Goal: Task Accomplishment & Management: Manage account settings

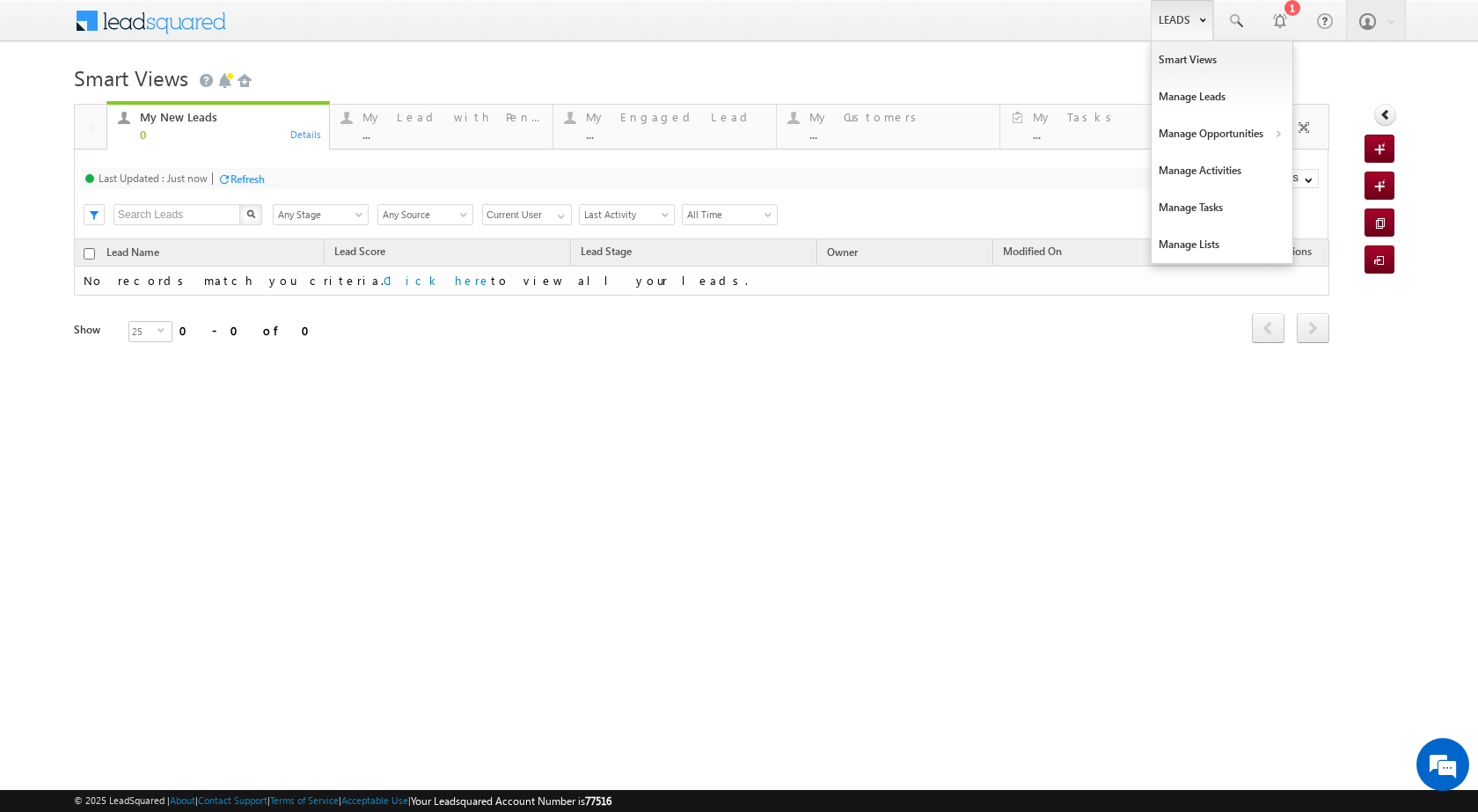
click at [1186, 26] on link "Leads" at bounding box center [1181, 20] width 63 height 41
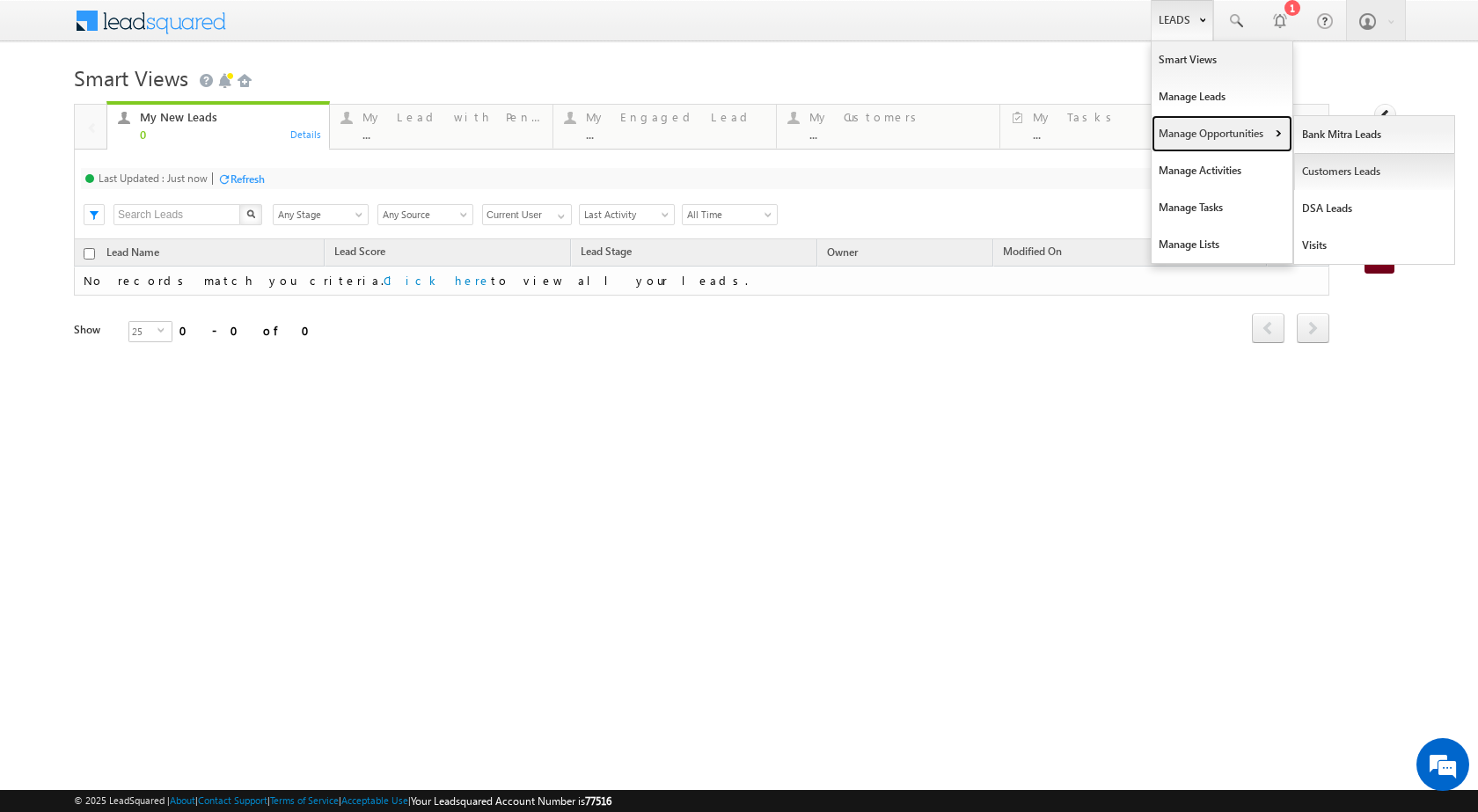
drag, startPoint x: 1263, startPoint y: 125, endPoint x: 1294, endPoint y: 155, distance: 43.1
click at [1265, 126] on link "Manage Opportunities" at bounding box center [1221, 133] width 140 height 37
click at [1324, 175] on link "Customers Leads" at bounding box center [1374, 171] width 161 height 37
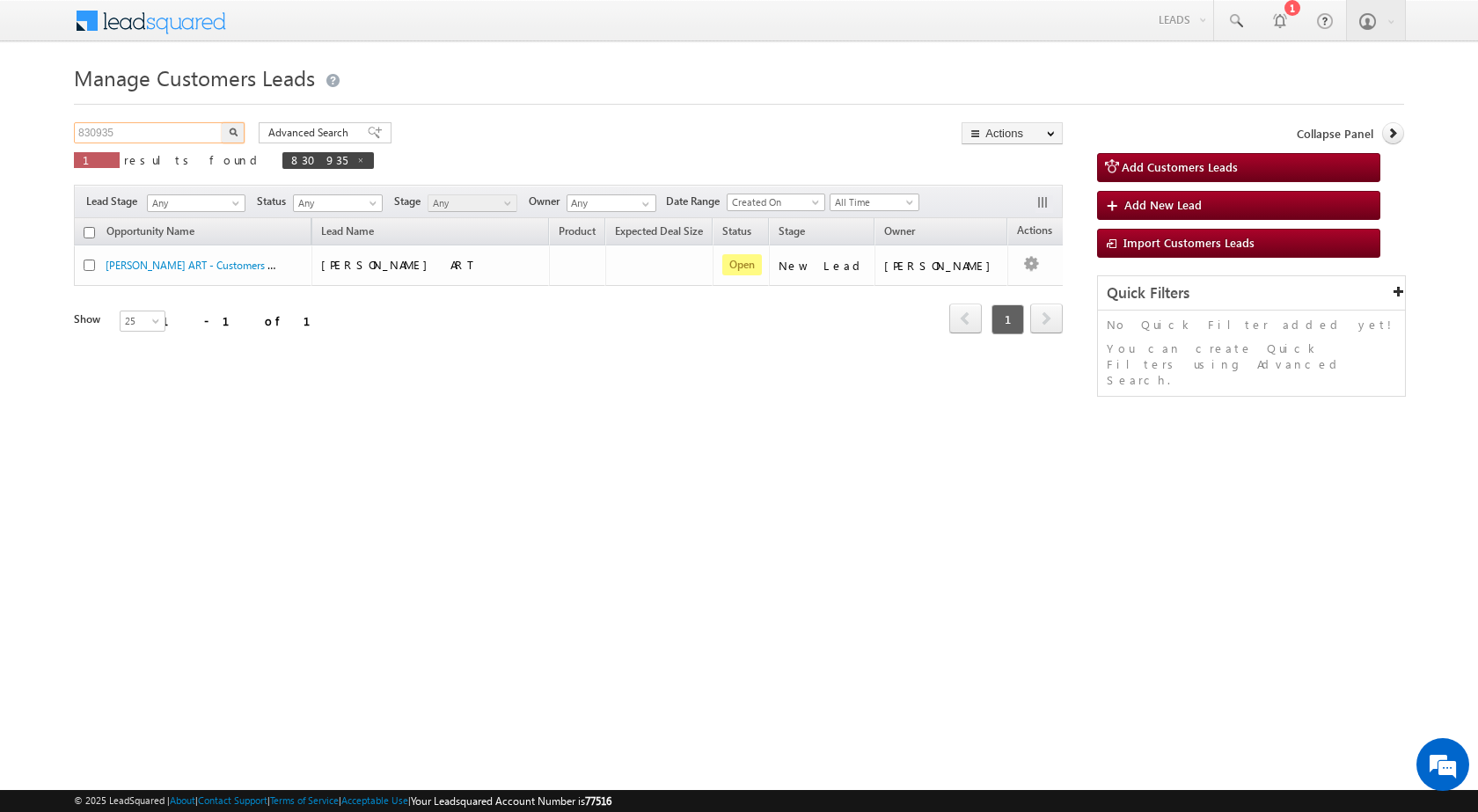
drag, startPoint x: 177, startPoint y: 140, endPoint x: 8, endPoint y: 124, distance: 169.8
click at [8, 124] on body "Menu [PERSON_NAME] sitar a7@ks erve." at bounding box center [739, 249] width 1478 height 499
paste input "75927"
type input "875927"
click at [237, 127] on img "button" at bounding box center [233, 131] width 9 height 9
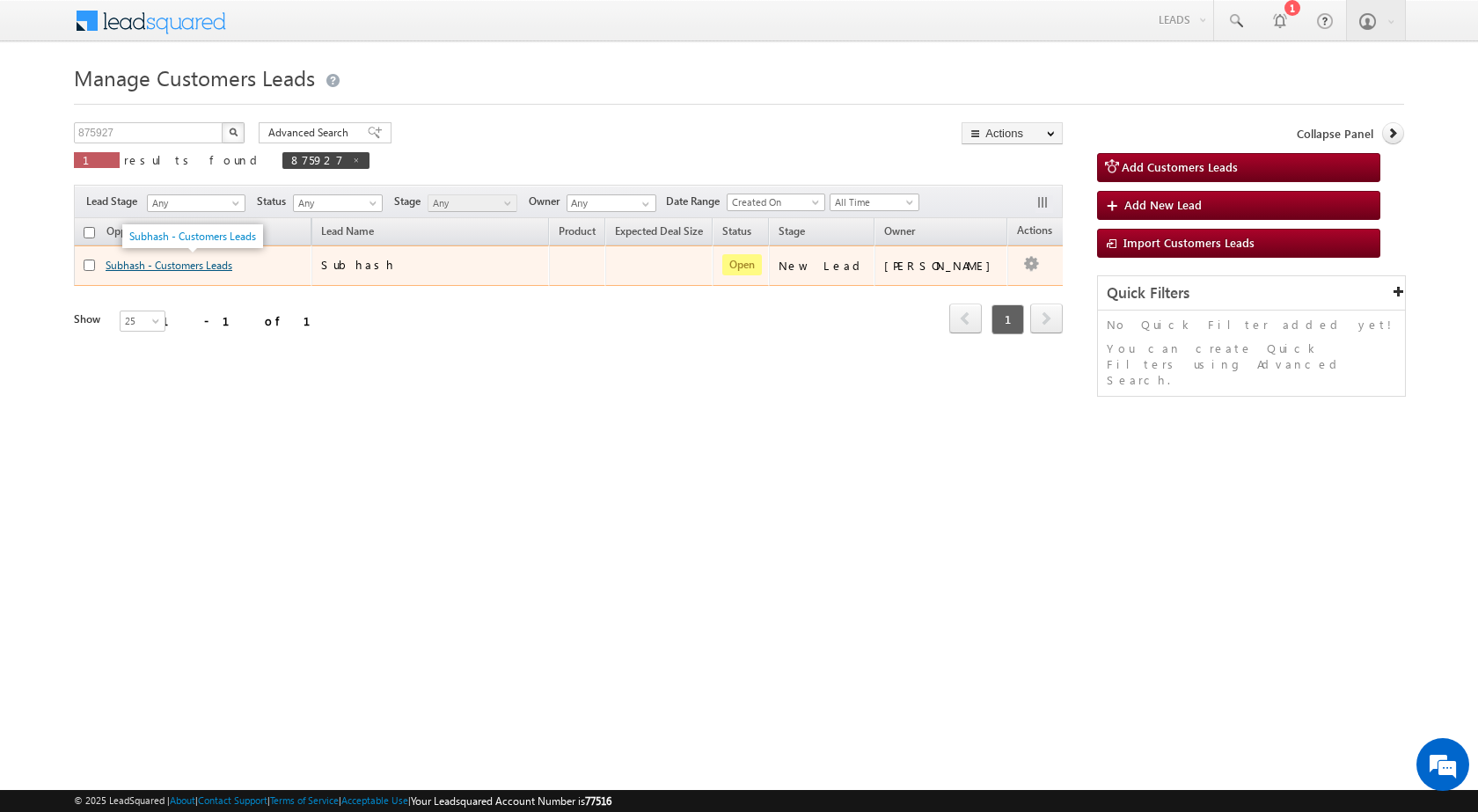
click at [163, 268] on link "Subhash - Customers Leads" at bounding box center [168, 265] width 126 height 13
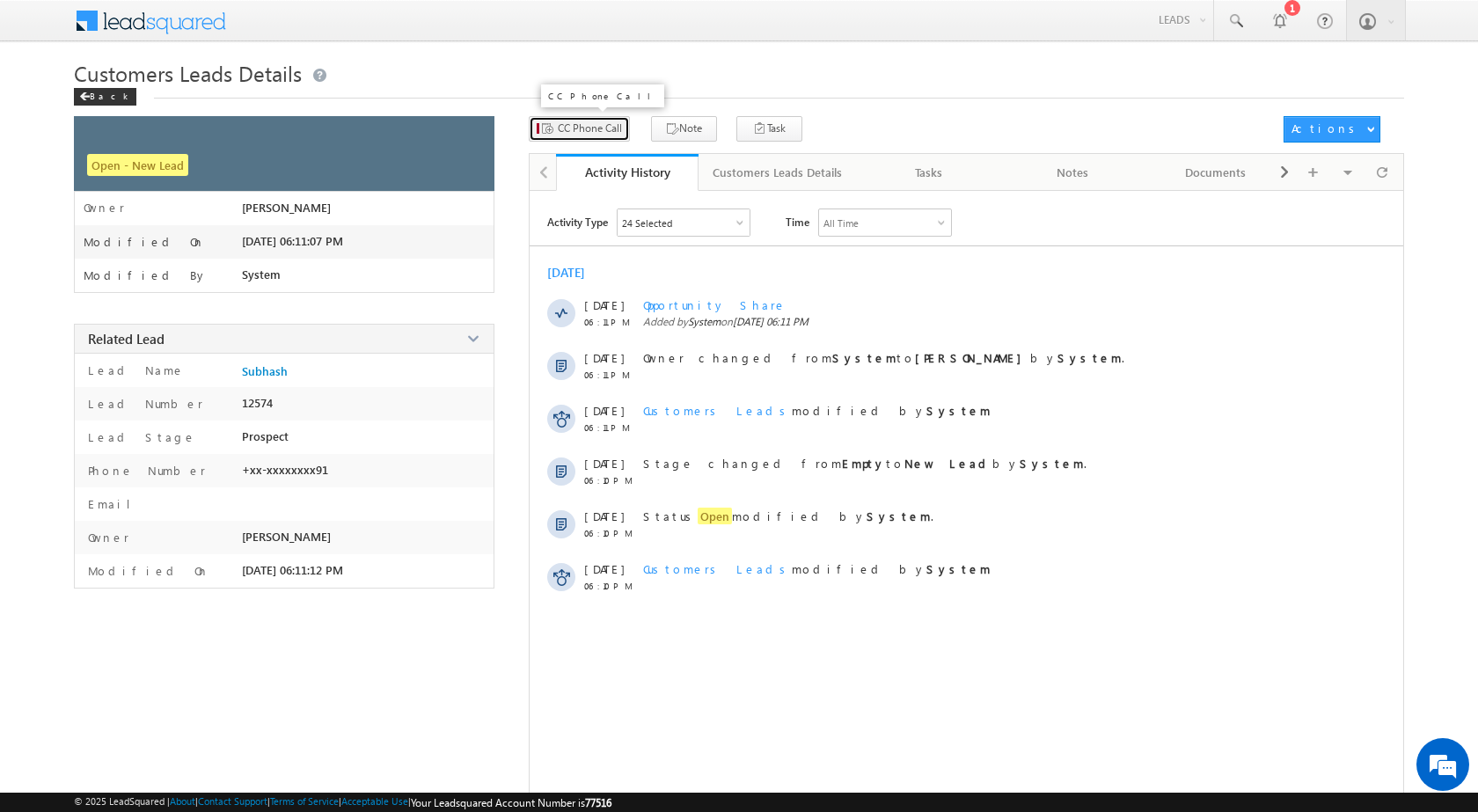
click at [557, 134] on span "CC Phone Call" at bounding box center [589, 128] width 65 height 16
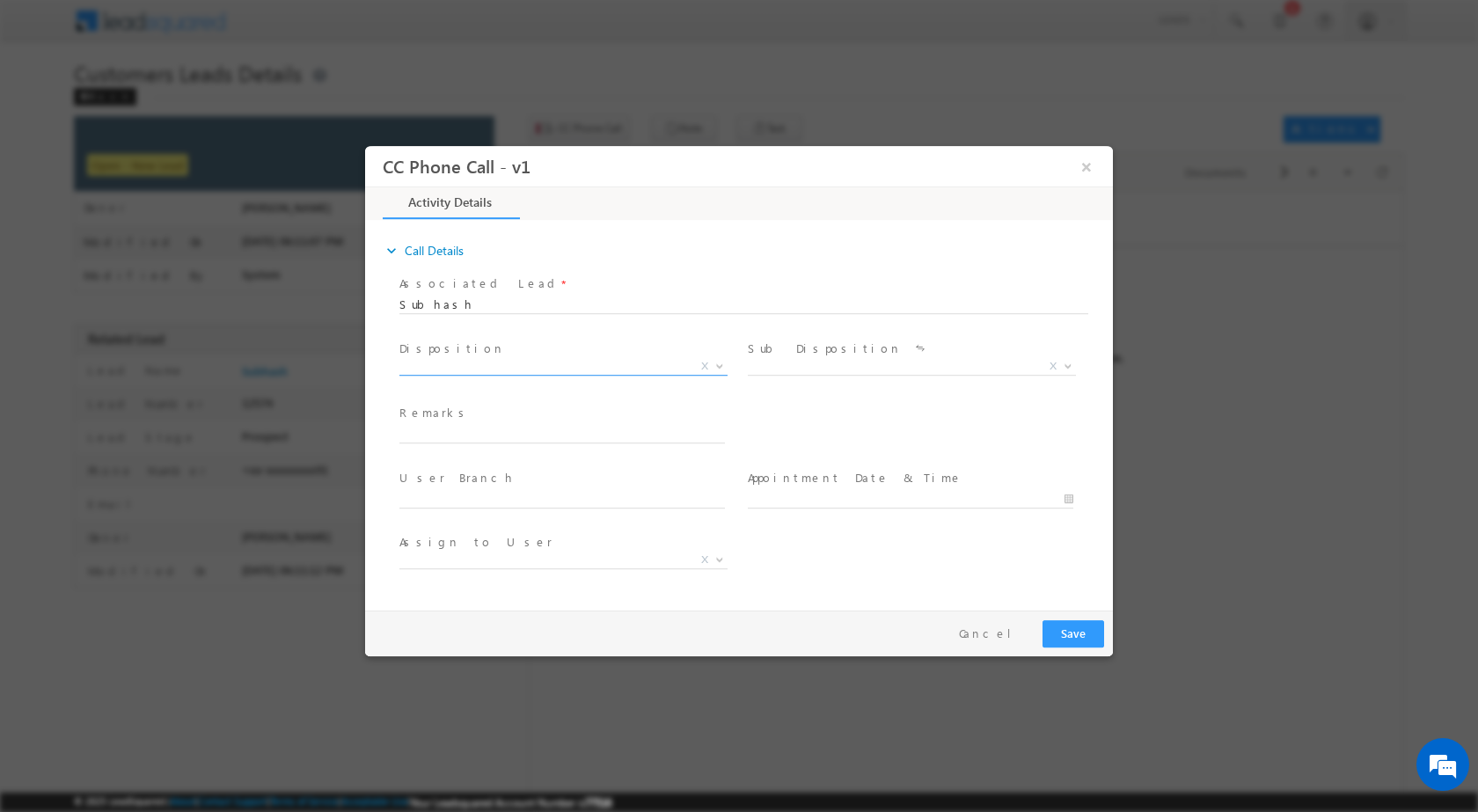
click at [717, 366] on b at bounding box center [720, 364] width 11 height 6
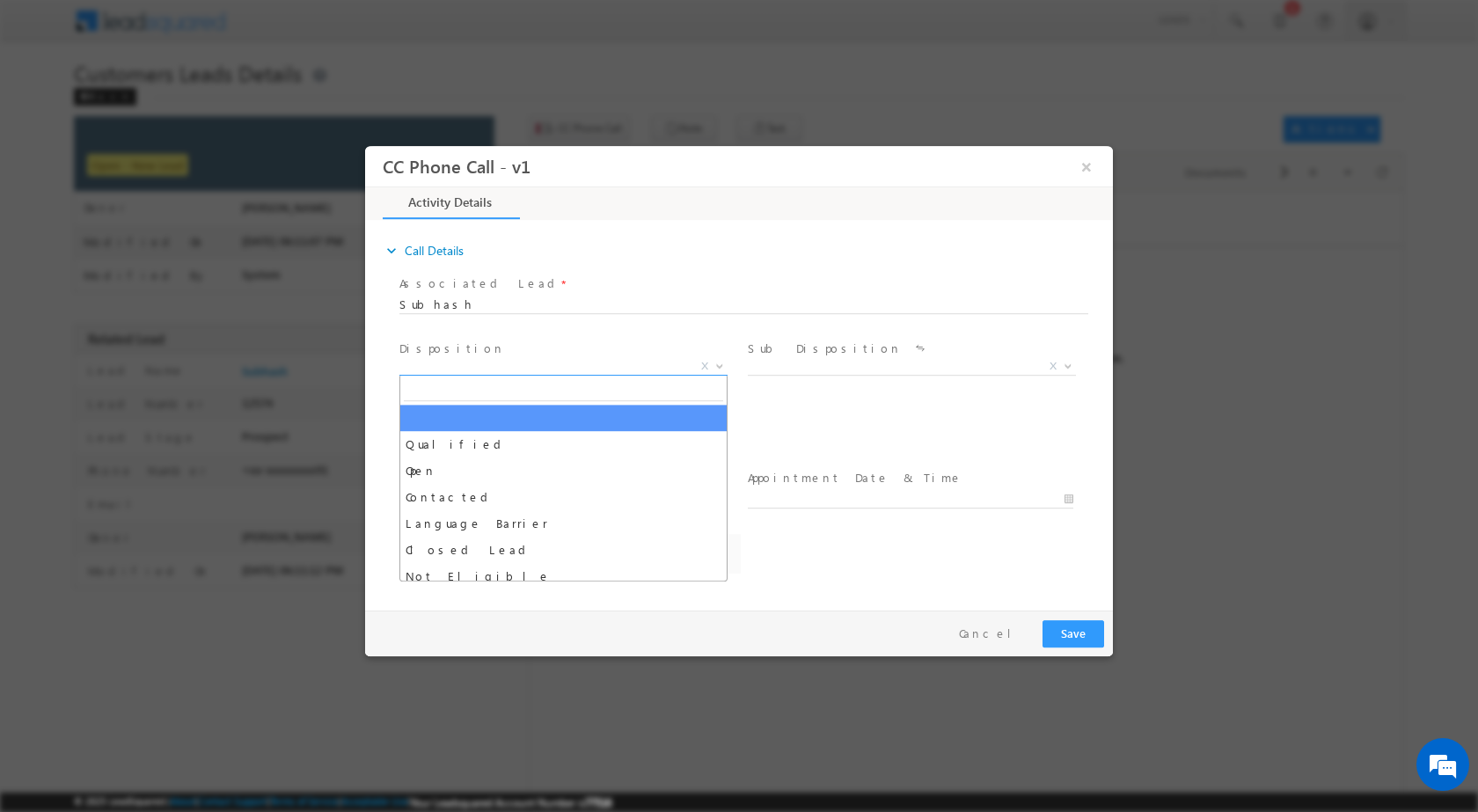
select select "adnan.hasan@sgrlimited.in"
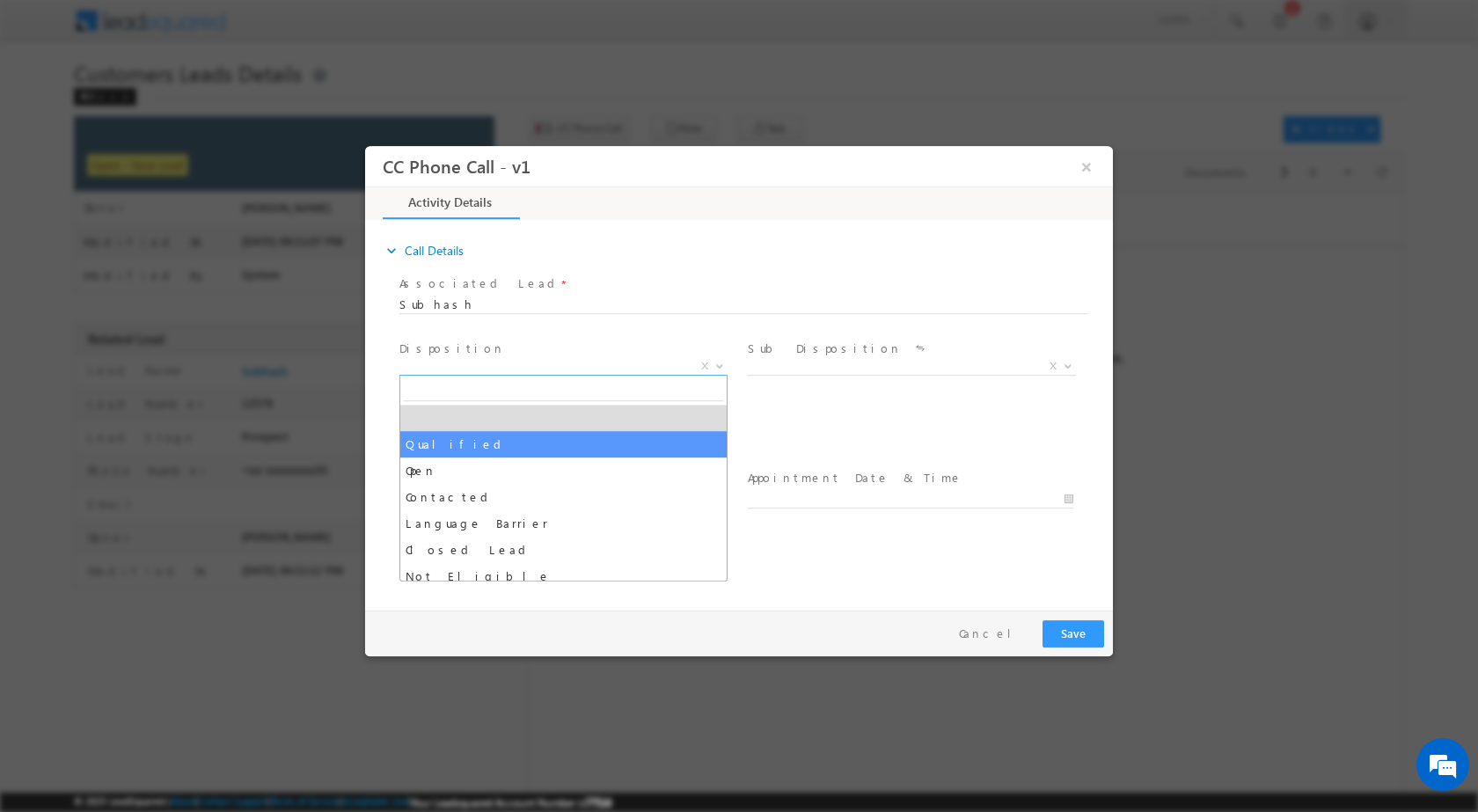
drag, startPoint x: 568, startPoint y: 440, endPoint x: 925, endPoint y: 368, distance: 364.2
select select "Qualified"
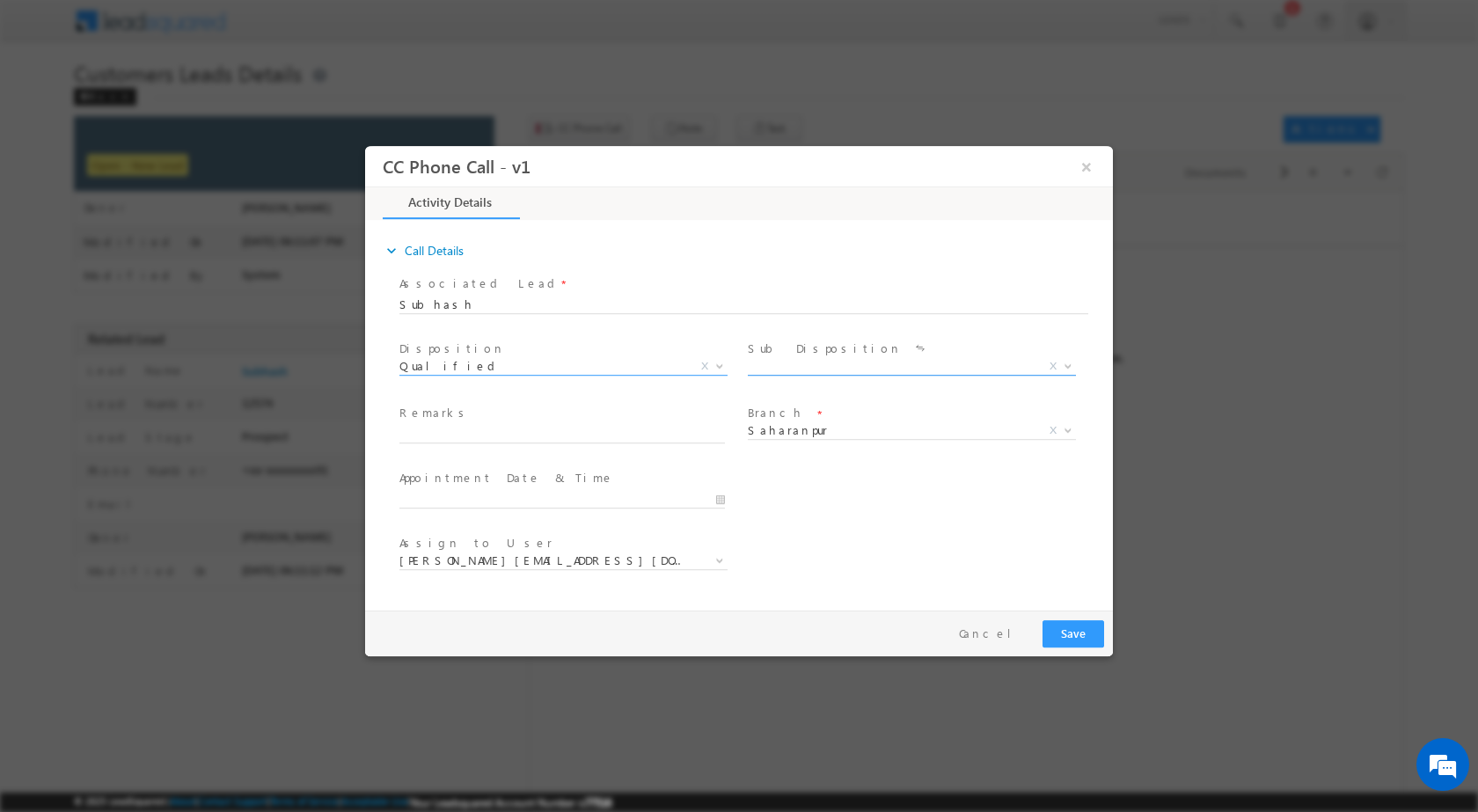
click at [1069, 366] on b at bounding box center [1068, 364] width 11 height 6
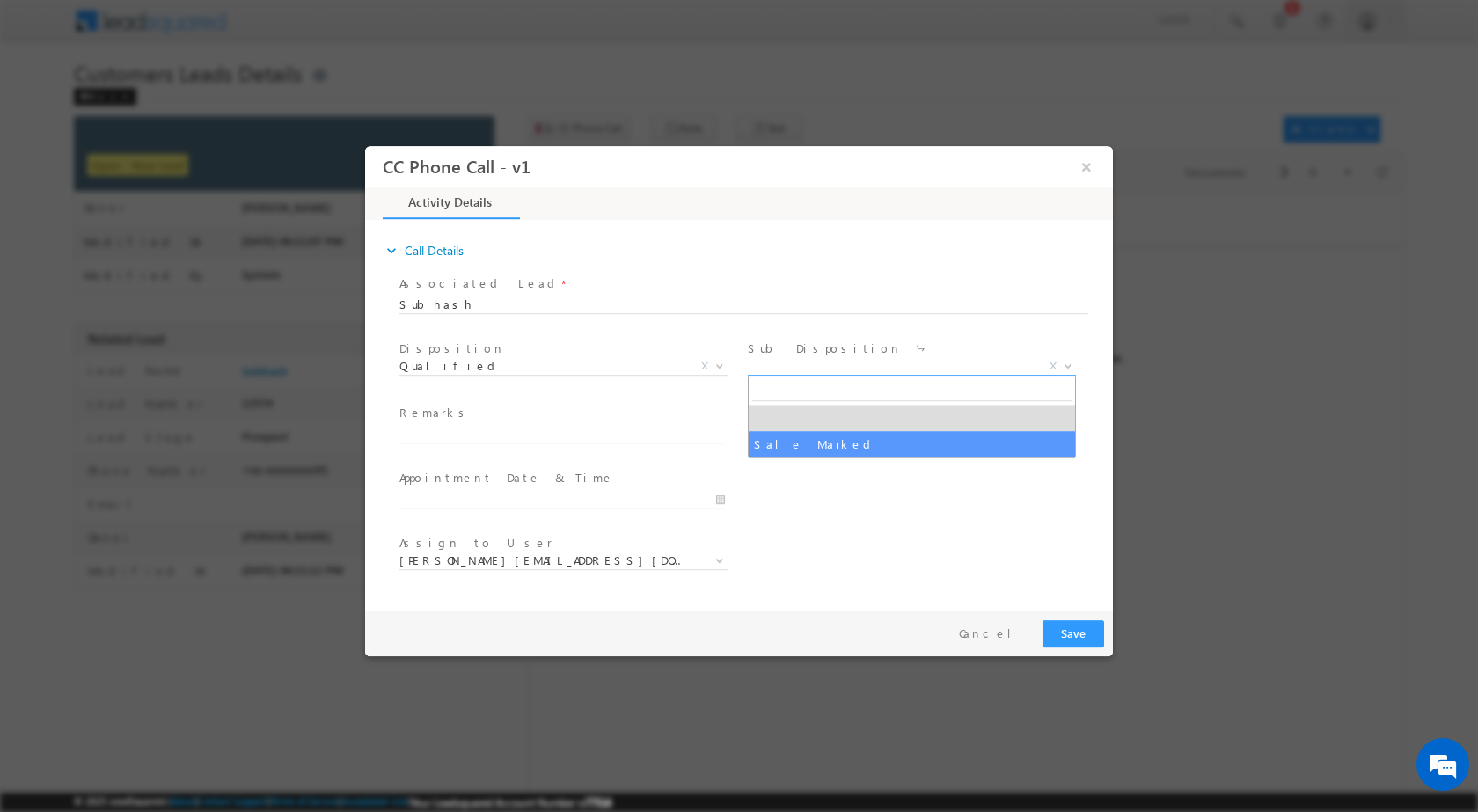
select select "Sale Marked"
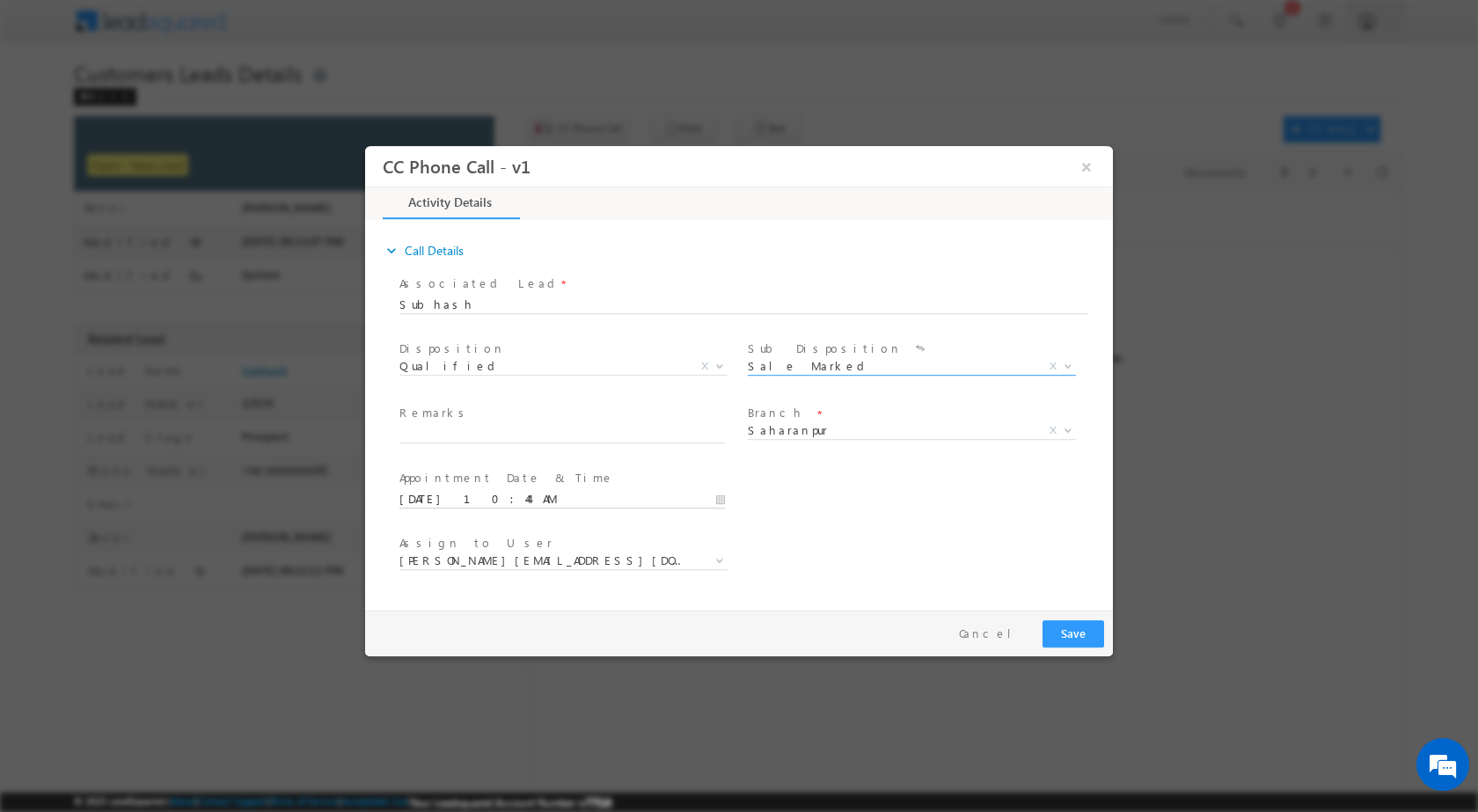
drag, startPoint x: 718, startPoint y: 495, endPoint x: 730, endPoint y: 491, distance: 12.6
click at [721, 495] on input "09/13/2025 10:44 AM" at bounding box center [561, 499] width 325 height 18
type input "09/16/2025 10:44 AM"
type input "12"
type input "09/16/2025 12:44 AM"
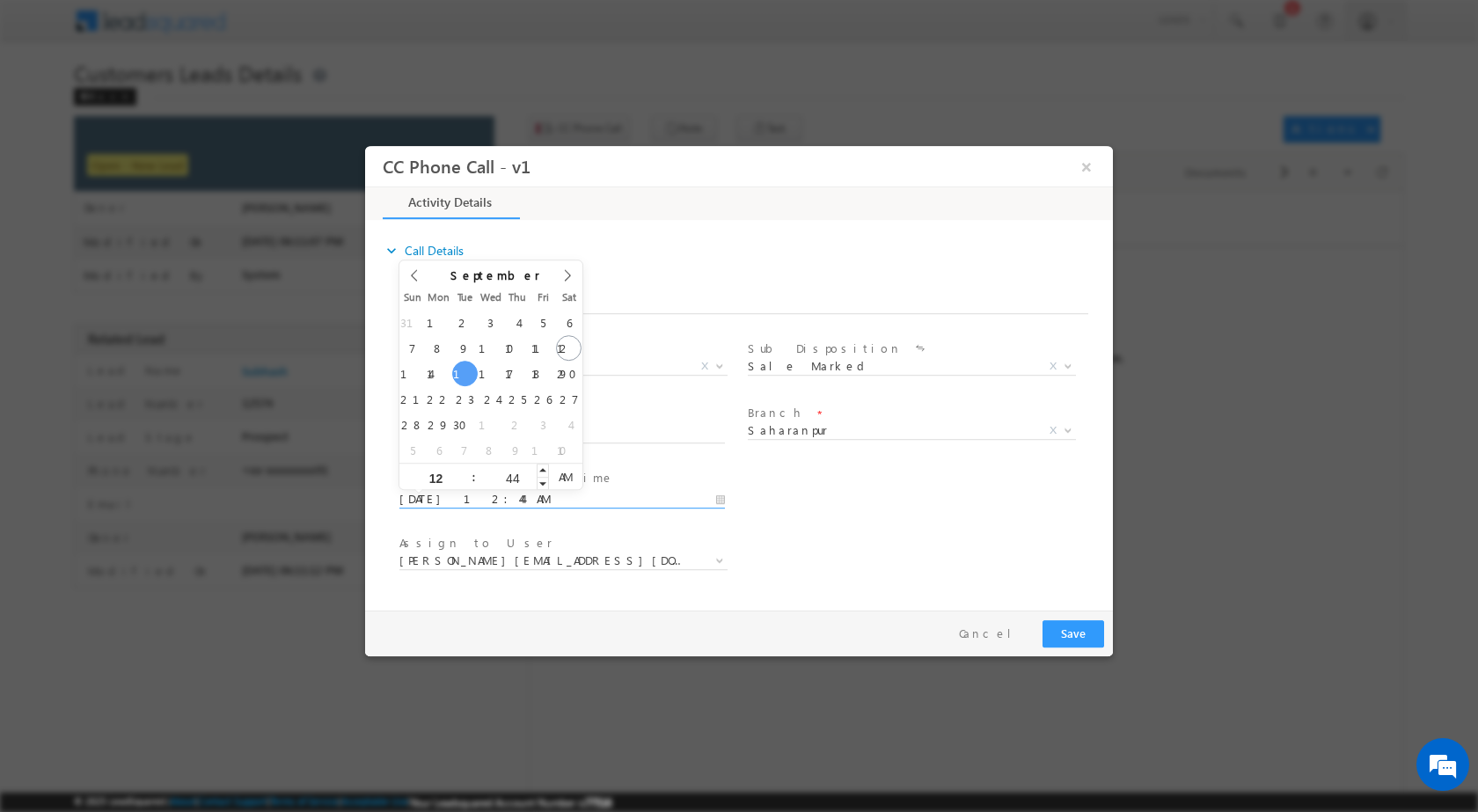
click at [511, 475] on input "44" at bounding box center [512, 477] width 73 height 11
type input "00"
type input "09/16/2025 12:00 PM"
click at [558, 468] on span "PM" at bounding box center [565, 476] width 33 height 27
click at [845, 486] on div "User Branch * Appointment Date & Time * 09/16/2025 12:00 PM" at bounding box center [754, 497] width 717 height 65
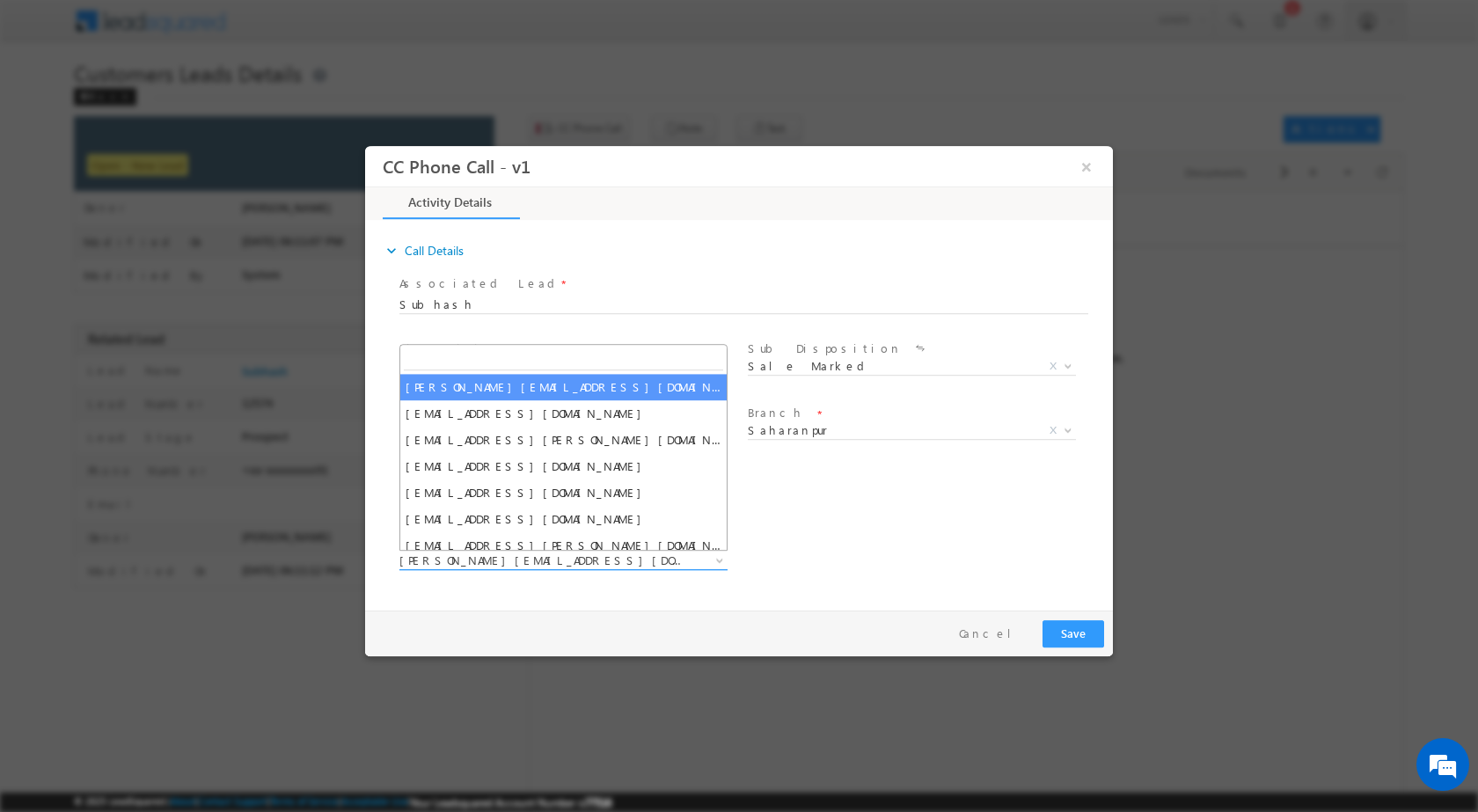
click at [717, 557] on span at bounding box center [719, 559] width 18 height 23
type input "kunal.kumar1@sgrlimited.in"
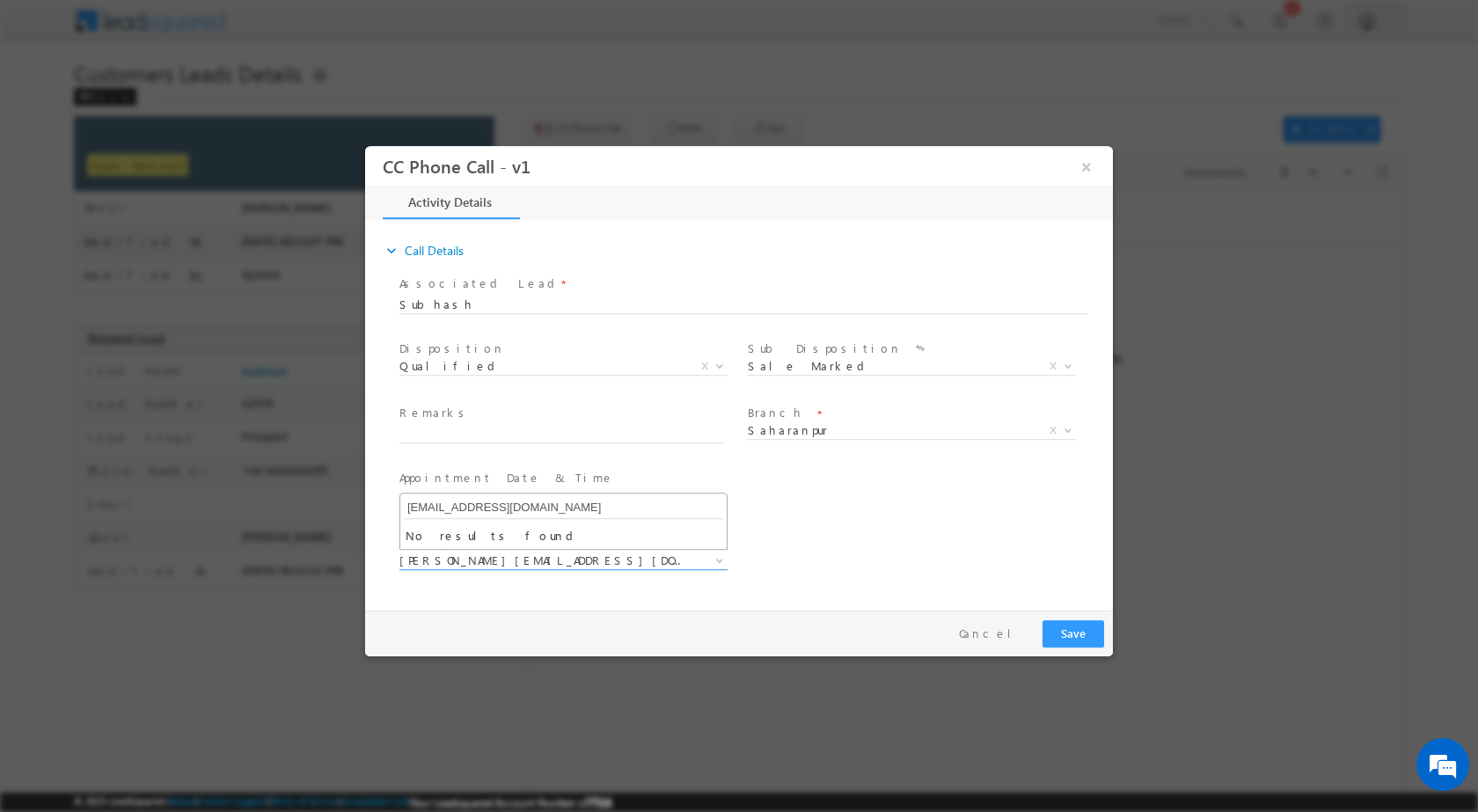
click at [524, 514] on input "kunal.kumar1@sgrlimited.in" at bounding box center [563, 508] width 319 height 22
click at [834, 601] on div "expand_more Call Details Associated Lead * Subhash Subhash Yes No" at bounding box center [743, 412] width 739 height 380
click at [481, 430] on input "text" at bounding box center [561, 434] width 325 height 18
paste input "13/09-Customer Name is Subhash Customer age is 39 yrs loan type is Construction…"
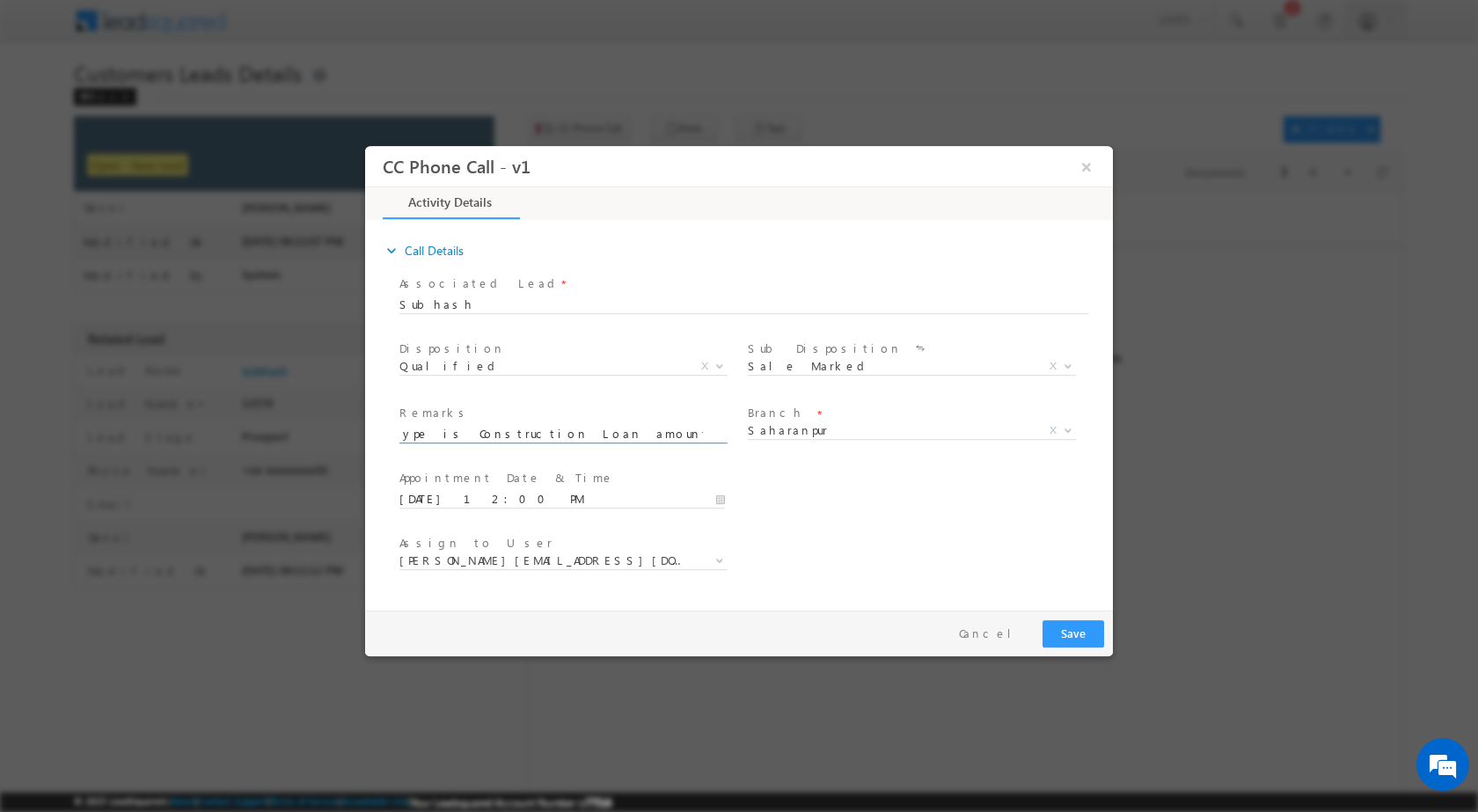
type input "13/09-Customer Name is Subhash Customer age is 39 yrs loan type is Construction…"
click at [1069, 641] on button "Save" at bounding box center [1074, 632] width 62 height 27
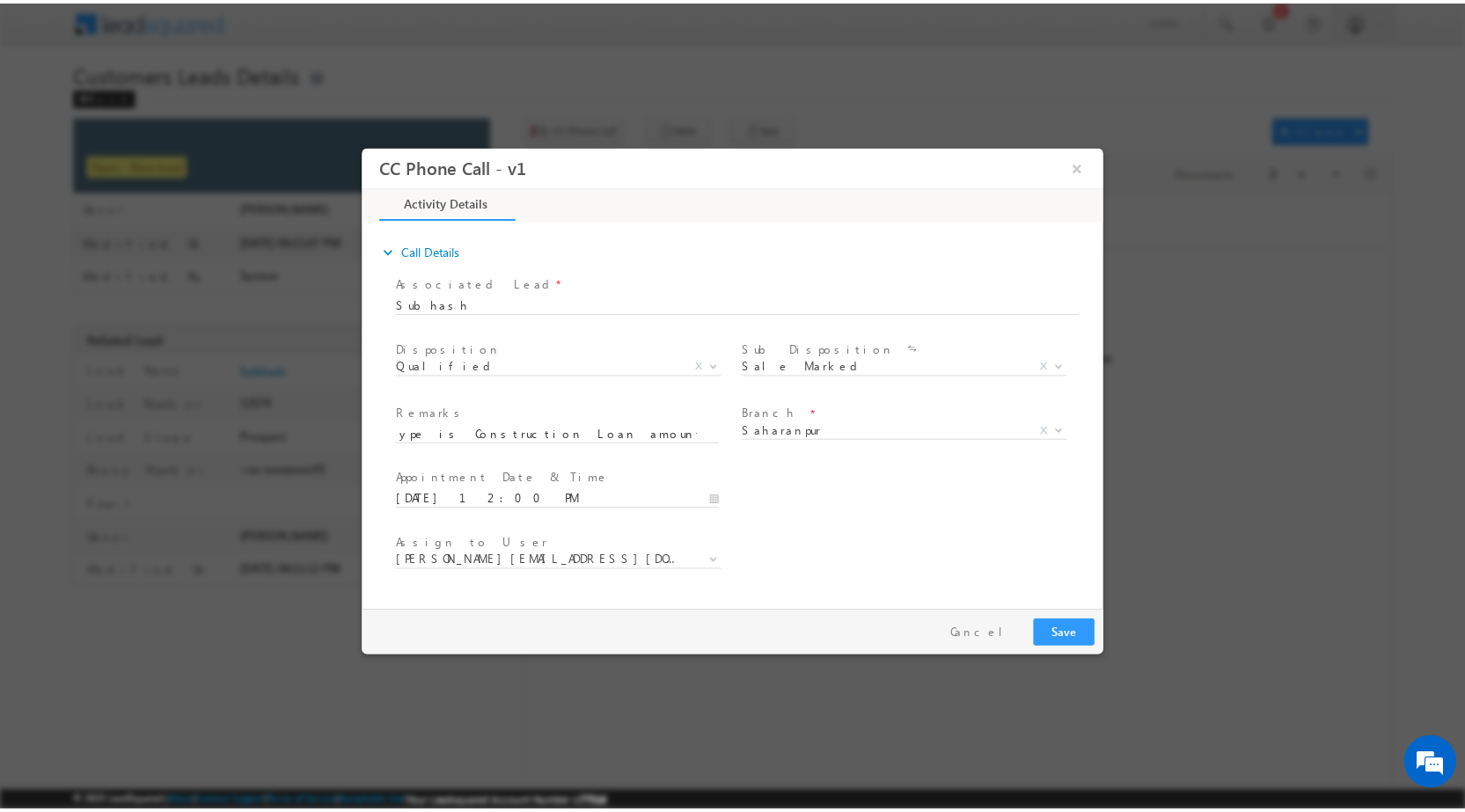
scroll to position [0, 0]
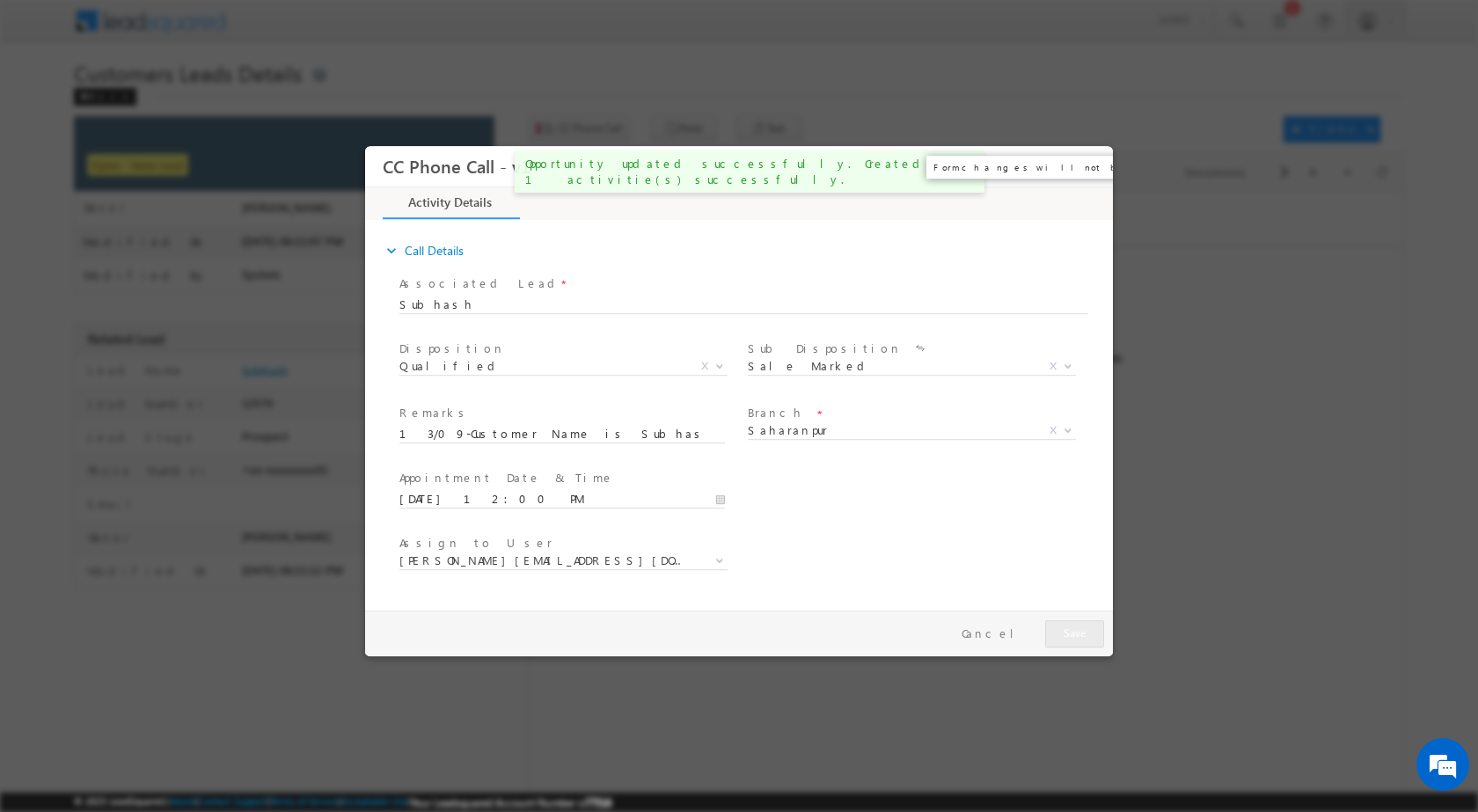
click at [1088, 164] on button "×" at bounding box center [1087, 165] width 30 height 33
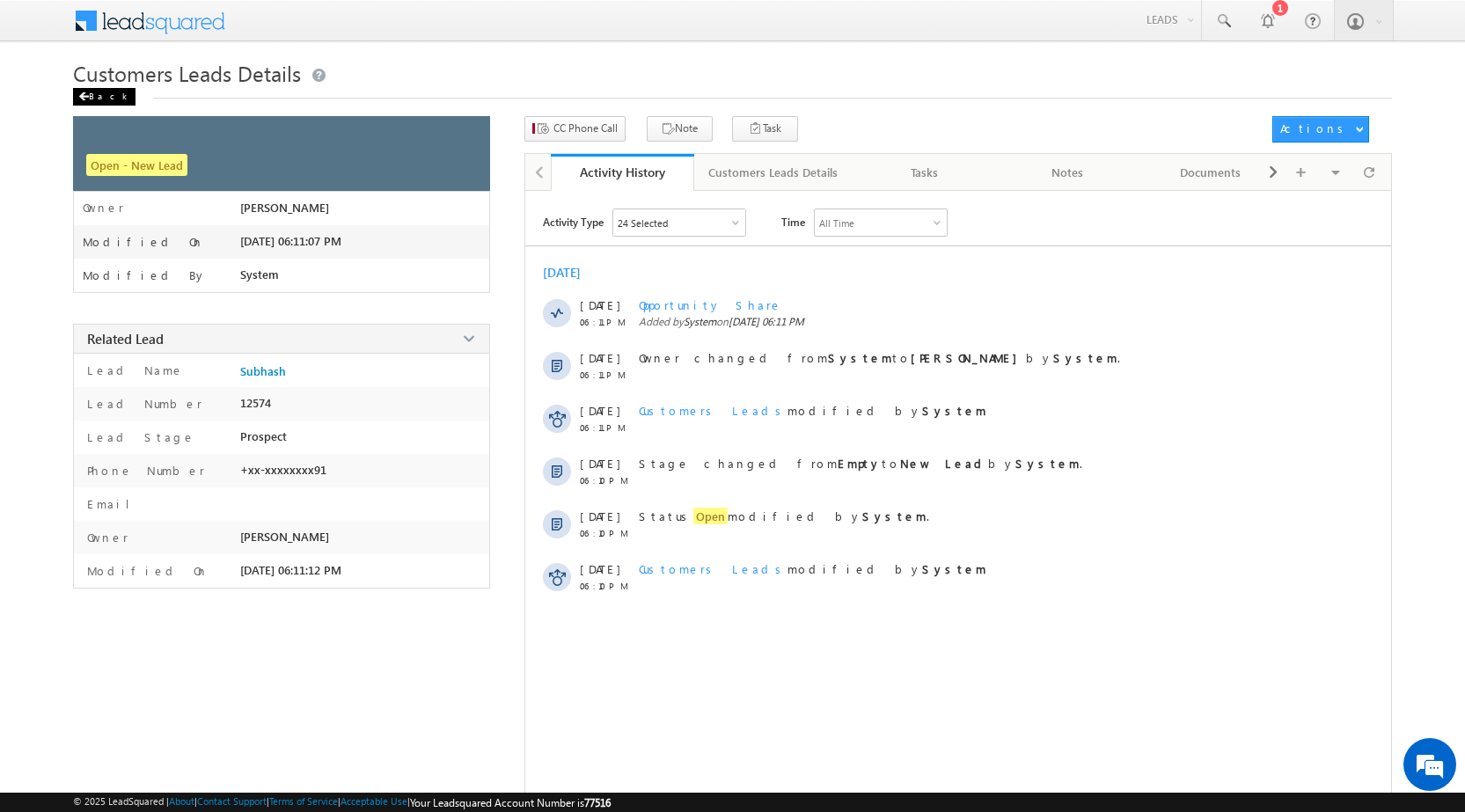
click at [99, 96] on div "Back" at bounding box center [104, 97] width 63 height 18
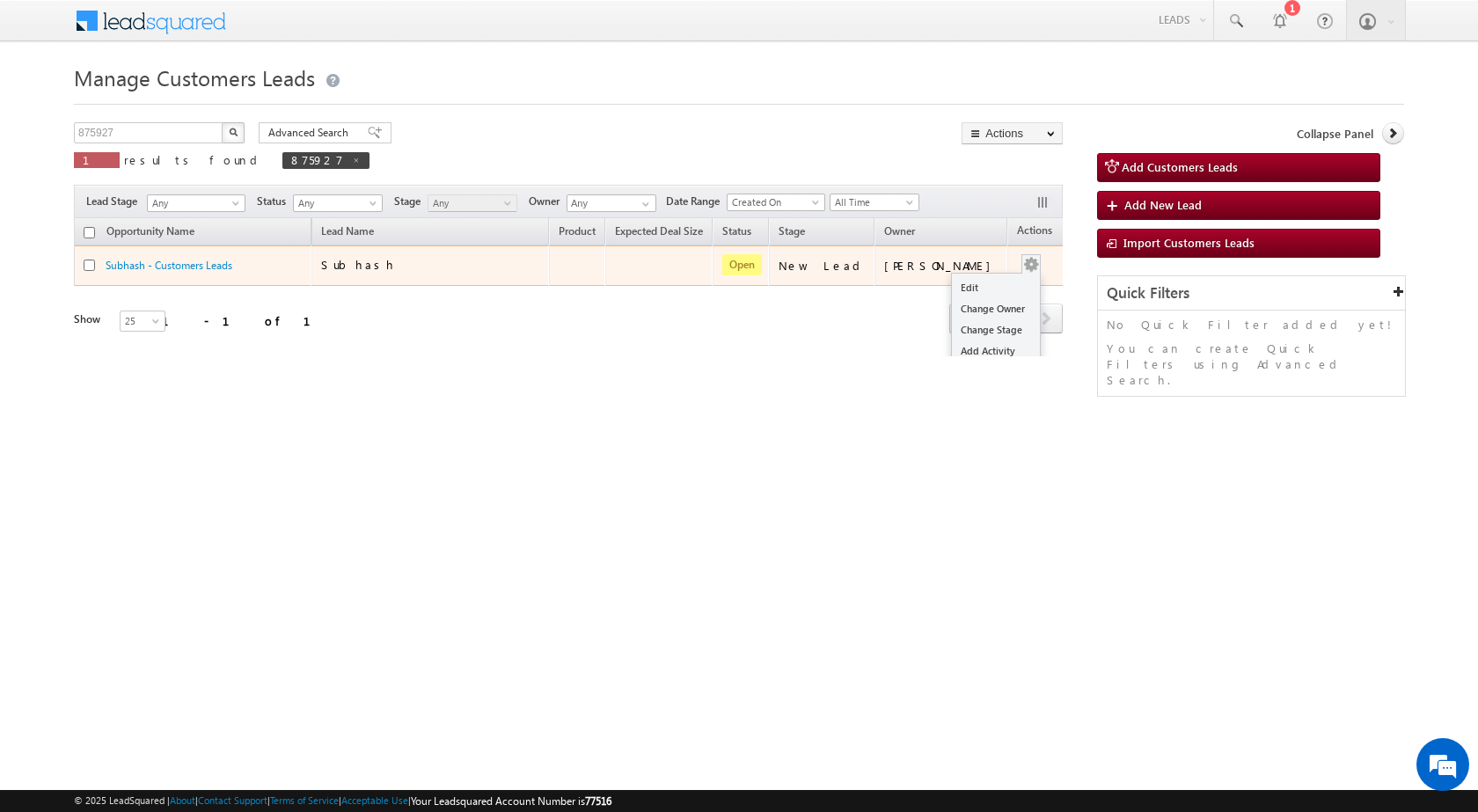
click at [1021, 262] on span at bounding box center [1030, 263] width 19 height 19
click at [973, 291] on link "Edit" at bounding box center [996, 287] width 88 height 21
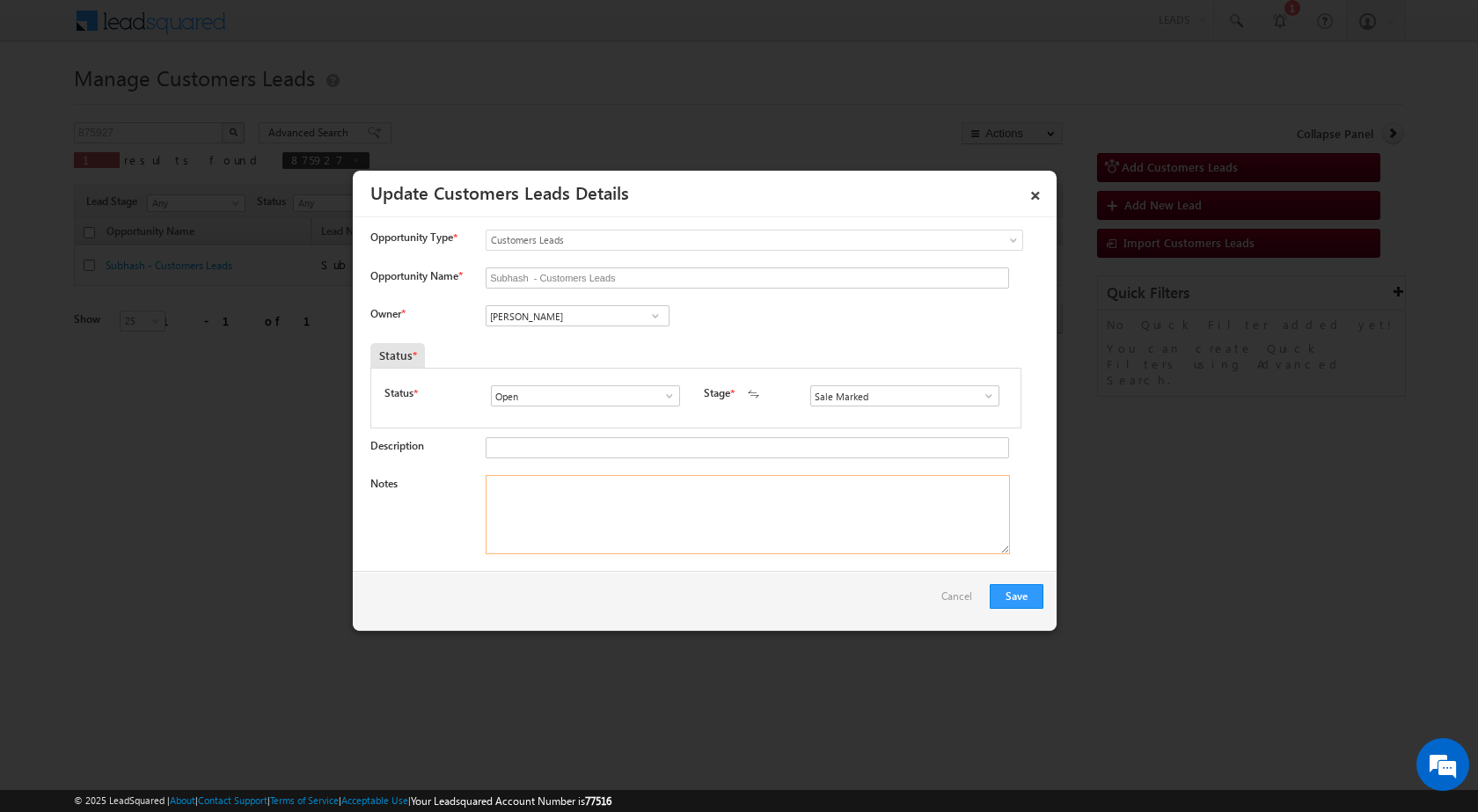
click at [816, 490] on textarea "Notes" at bounding box center [747, 514] width 525 height 80
paste textarea "13/09-Customer Name is Subhash Customer age is 39 yrs loan type is Construction…"
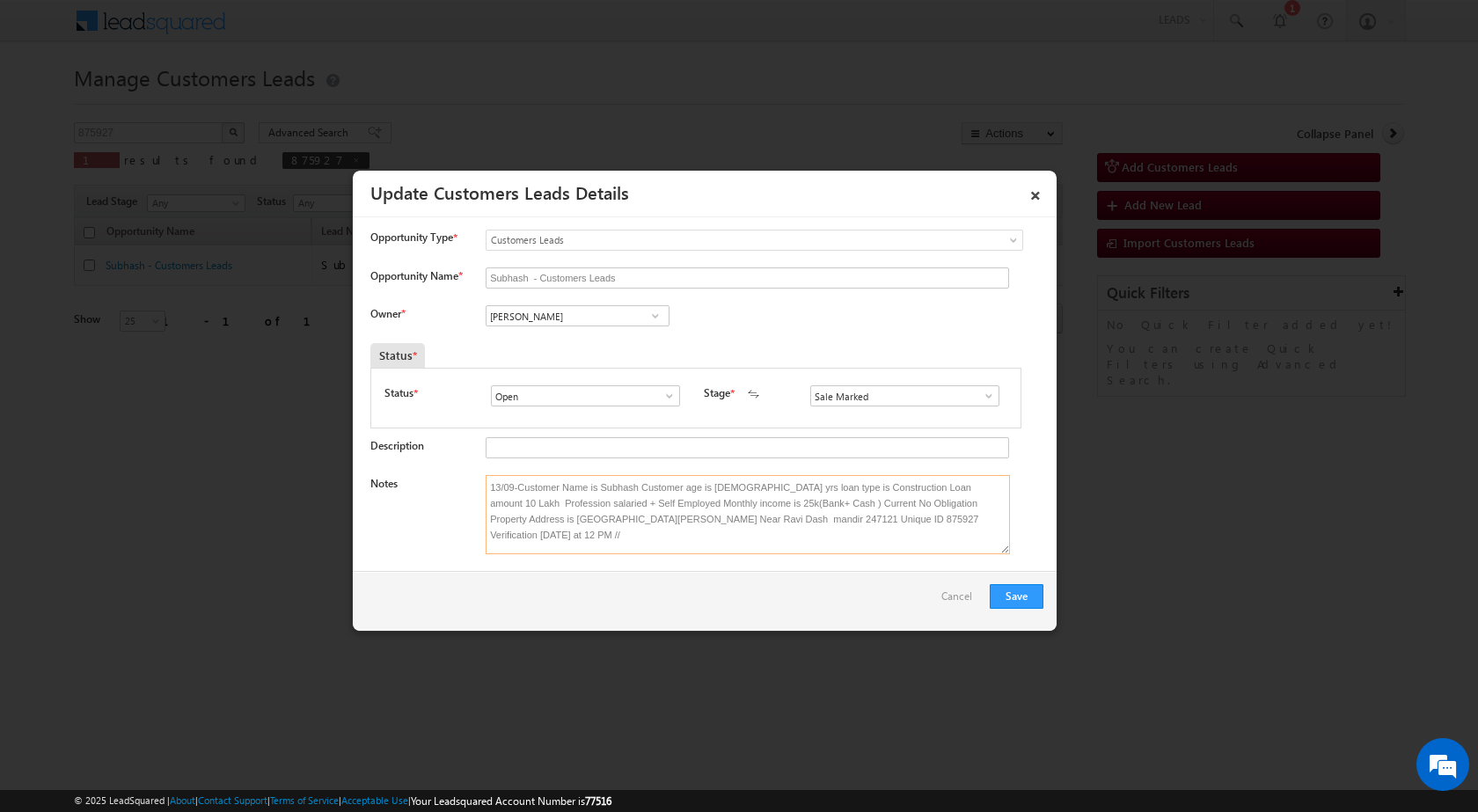
type textarea "13/09-Customer Name is Subhash Customer age is 39 yrs loan type is Construction…"
click at [658, 314] on span at bounding box center [656, 315] width 18 height 14
paste input "kunal.kumar1@sgrlimited.i"
click at [603, 337] on link "Kunal Kumar kunal.kumar1@sgrlimited.in" at bounding box center [577, 343] width 184 height 34
type input "Kunal Kumar"
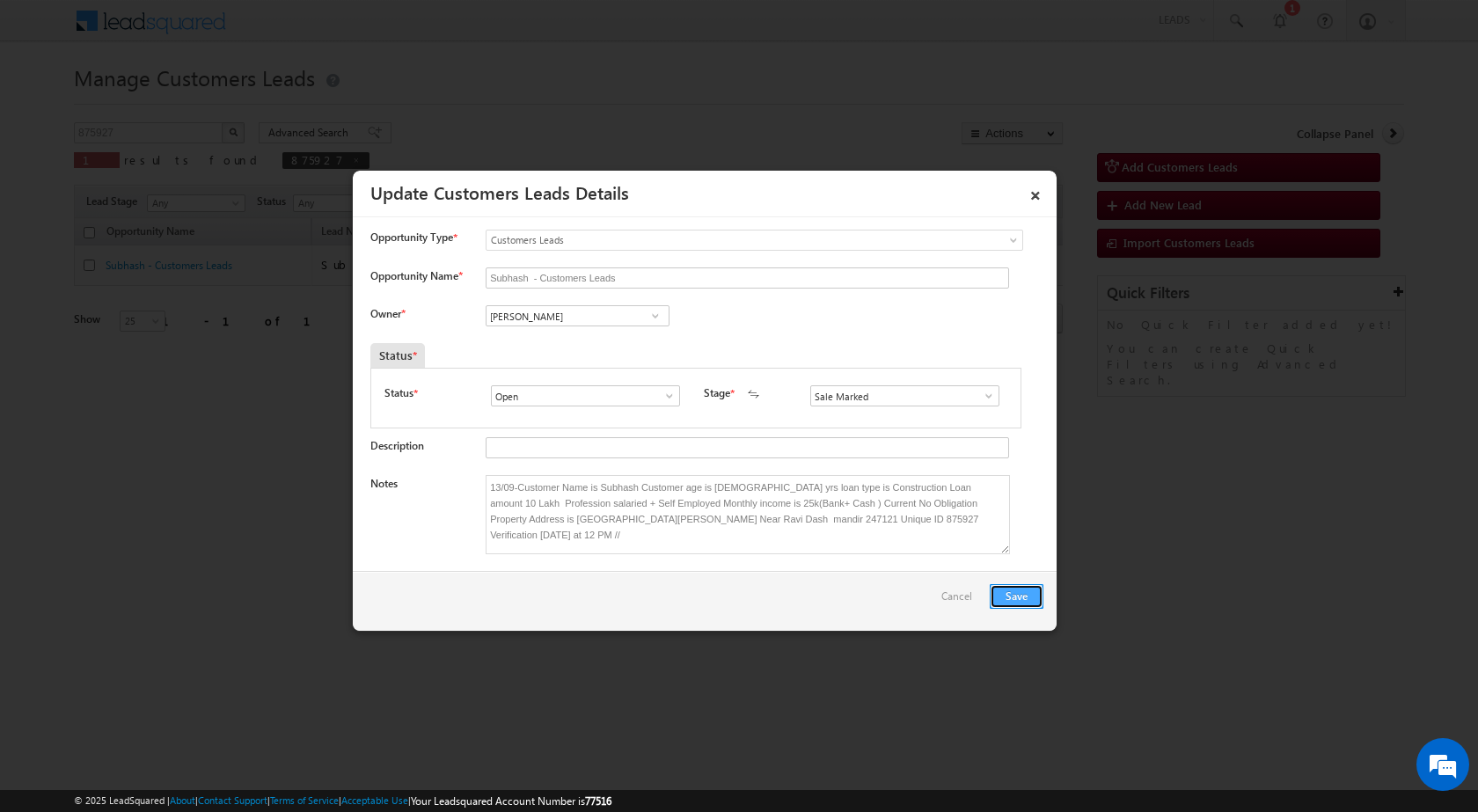
click at [1031, 603] on button "Save" at bounding box center [1017, 596] width 54 height 25
